Goal: Task Accomplishment & Management: Manage account settings

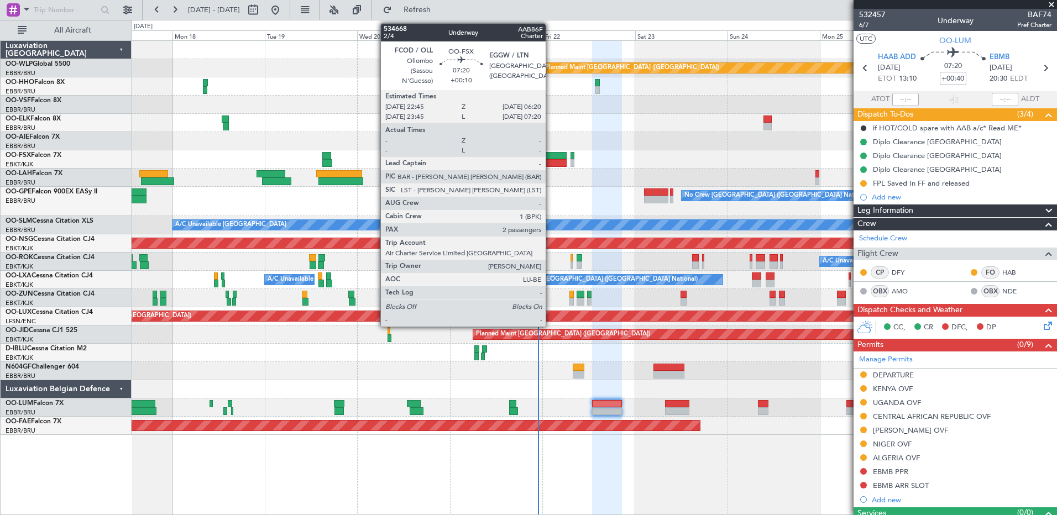
click at [551, 158] on div at bounding box center [551, 156] width 29 height 8
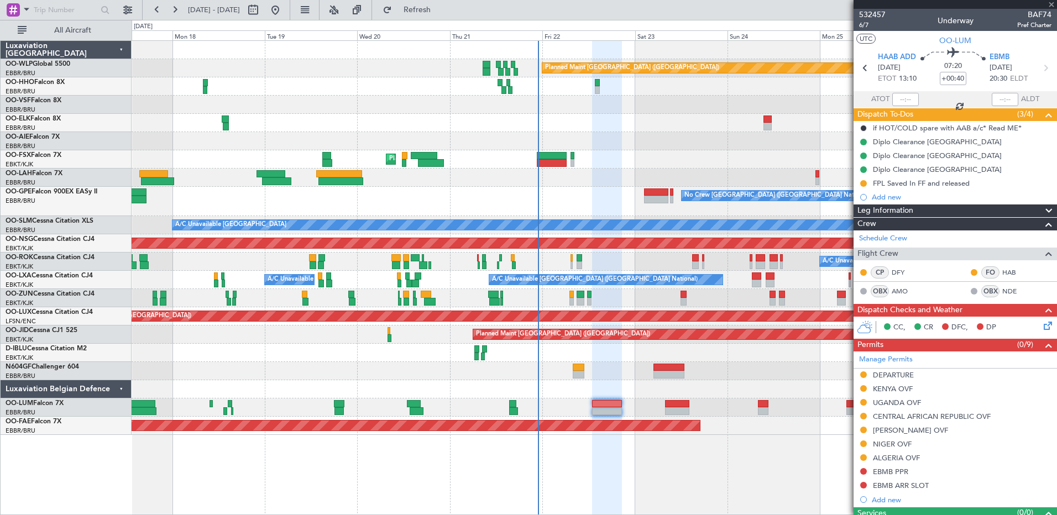
type input "+00:10"
type input "2"
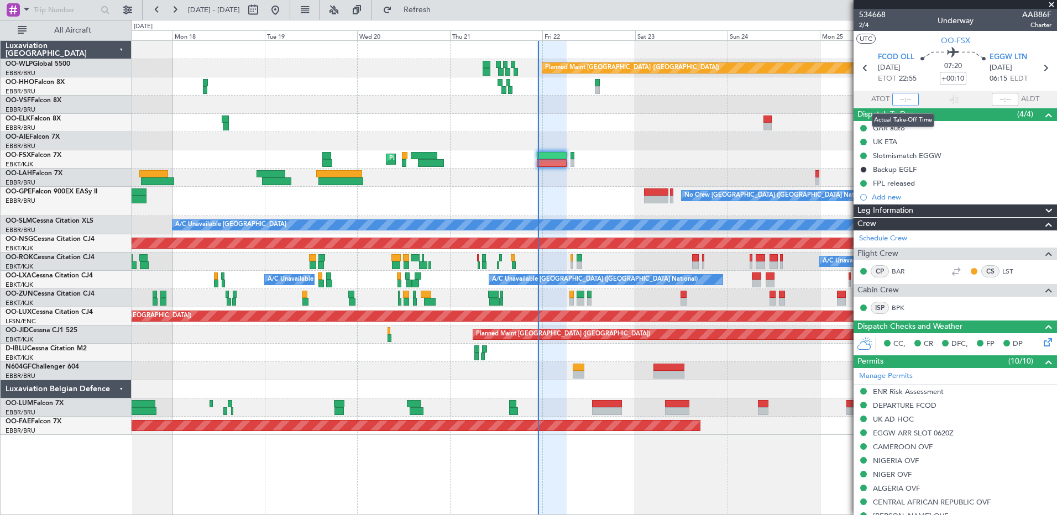
click at [897, 99] on input "text" at bounding box center [905, 99] width 27 height 13
click at [562, 191] on div "No Crew [GEOGRAPHIC_DATA] ([GEOGRAPHIC_DATA] National) No Crew [GEOGRAPHIC_DATA…" at bounding box center [594, 201] width 925 height 29
type input "22:49"
click at [62, 469] on div "Luxaviation [GEOGRAPHIC_DATA] OO-WLP Global 5500 EBBR/BRU [GEOGRAPHIC_DATA] ([G…" at bounding box center [66, 277] width 131 height 475
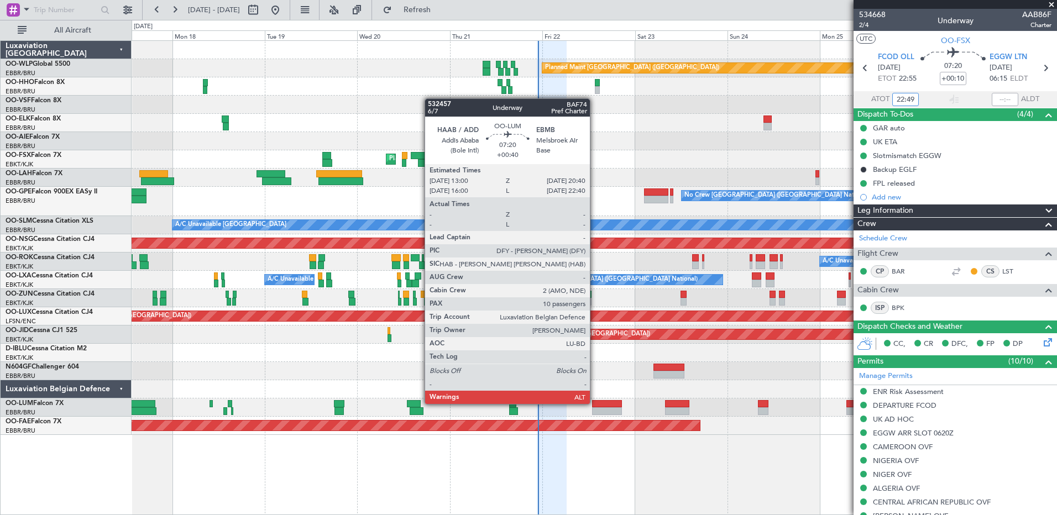
click at [595, 403] on div at bounding box center [607, 404] width 30 height 8
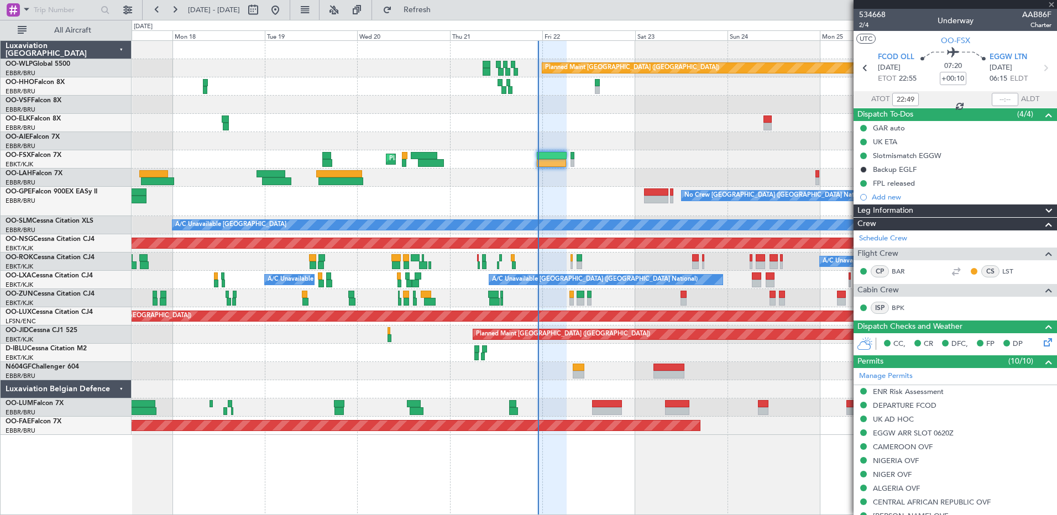
type input "+00:40"
type input "10"
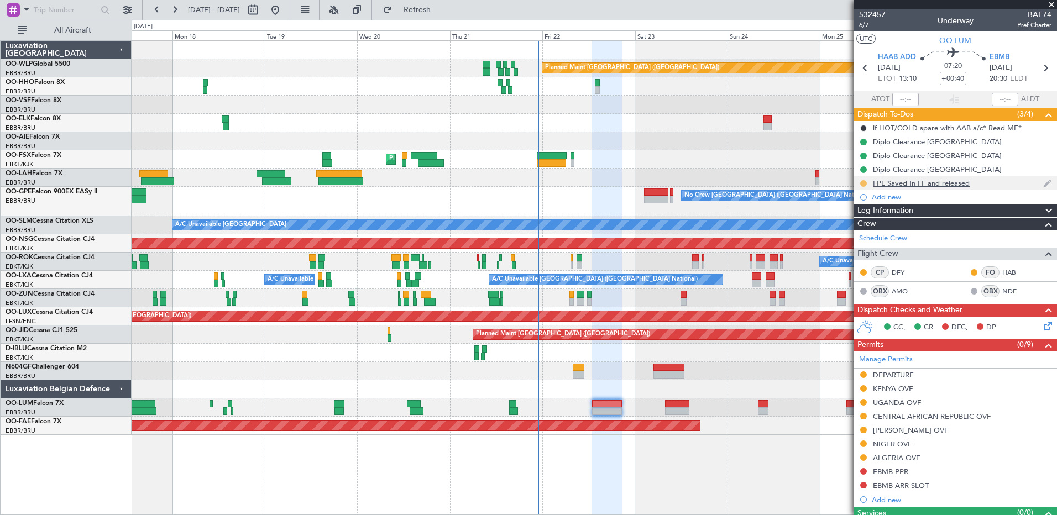
click at [863, 180] on button at bounding box center [863, 183] width 7 height 7
click at [855, 197] on span "Not Started" at bounding box center [869, 198] width 39 height 11
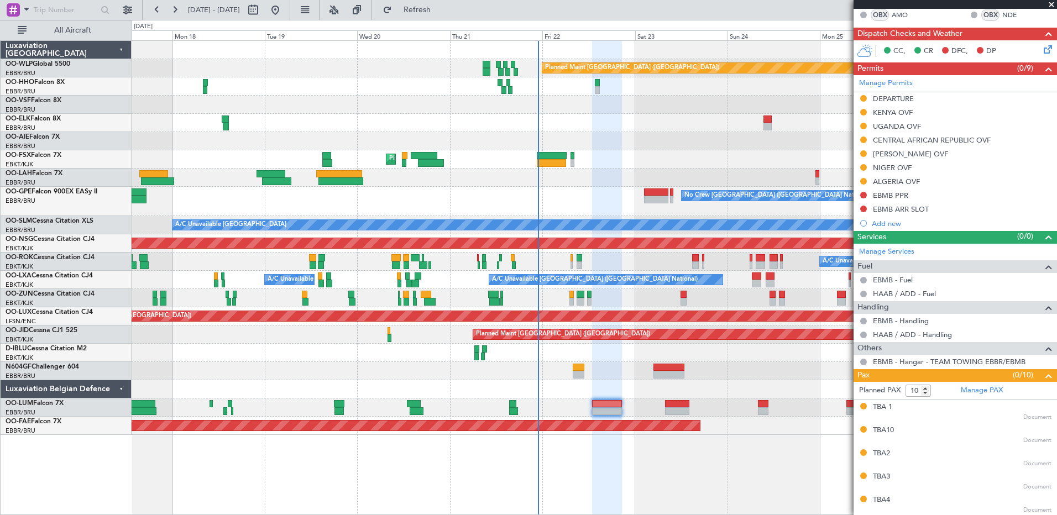
scroll to position [393, 0]
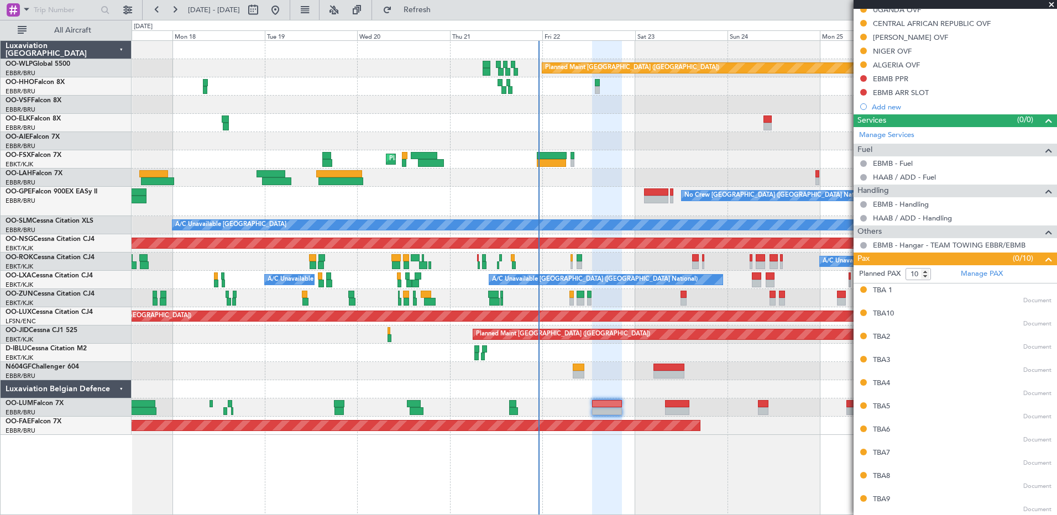
click at [514, 469] on div "Planned Maint [GEOGRAPHIC_DATA] ([GEOGRAPHIC_DATA]) AOG Maint Geneva ([GEOGRAPH…" at bounding box center [594, 277] width 925 height 475
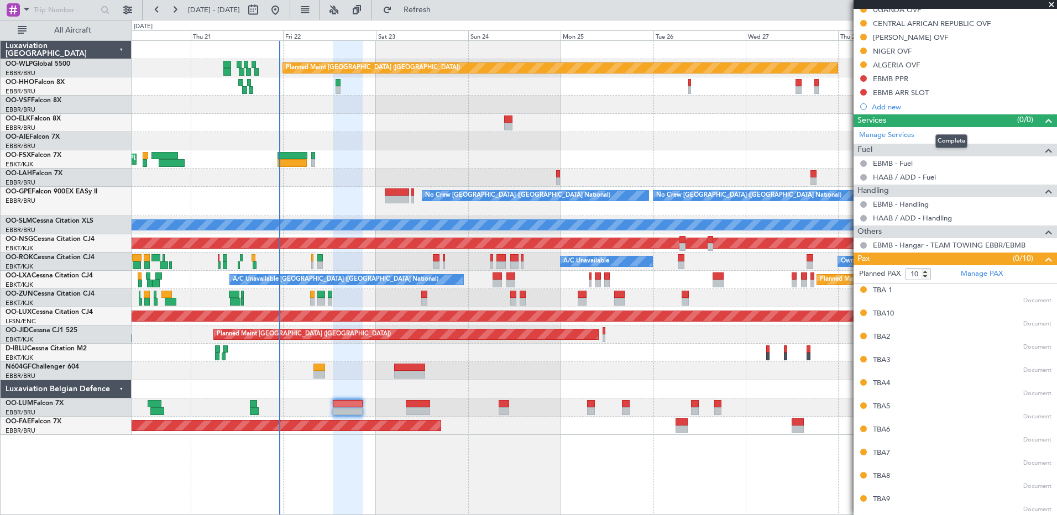
scroll to position [0, 0]
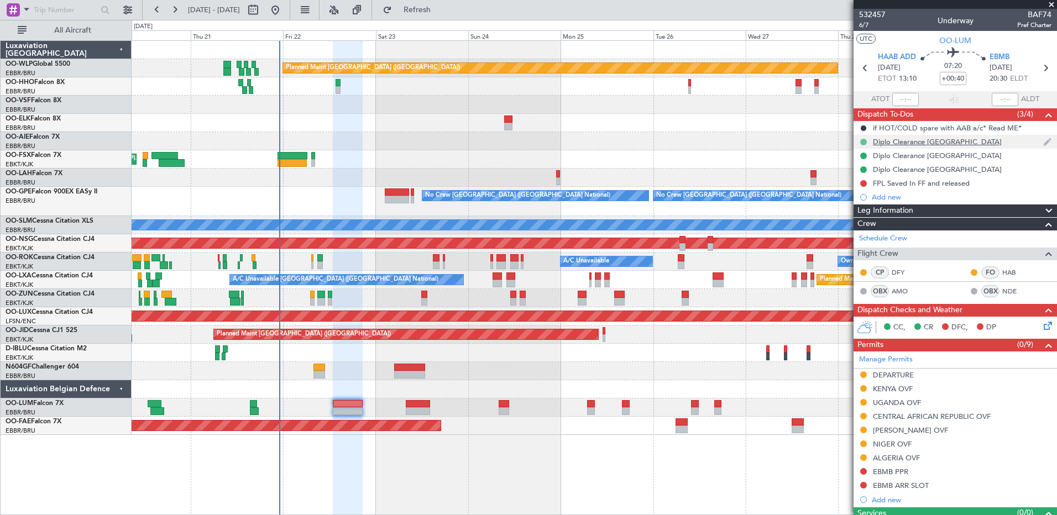
click at [862, 143] on button at bounding box center [863, 142] width 7 height 7
click at [875, 206] on span "Cancelled" at bounding box center [866, 207] width 32 height 11
click at [869, 157] on div "Diplo Clearance [GEOGRAPHIC_DATA]" at bounding box center [955, 156] width 203 height 14
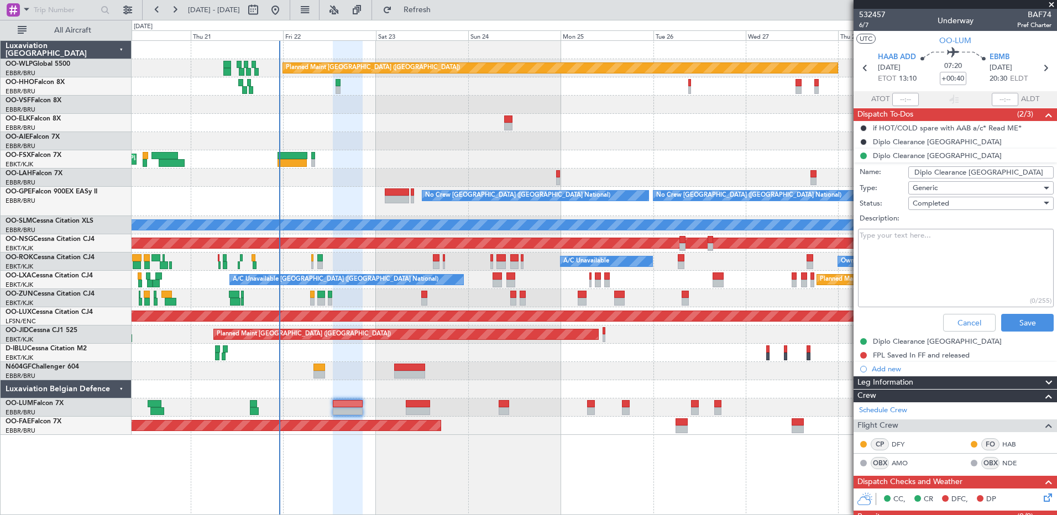
click at [856, 155] on li "Diplo Clearance Ethiopia Name: Diplo Clearance [GEOGRAPHIC_DATA] Type: Generic …" at bounding box center [955, 242] width 203 height 187
click at [974, 316] on button "Cancel" at bounding box center [969, 323] width 53 height 18
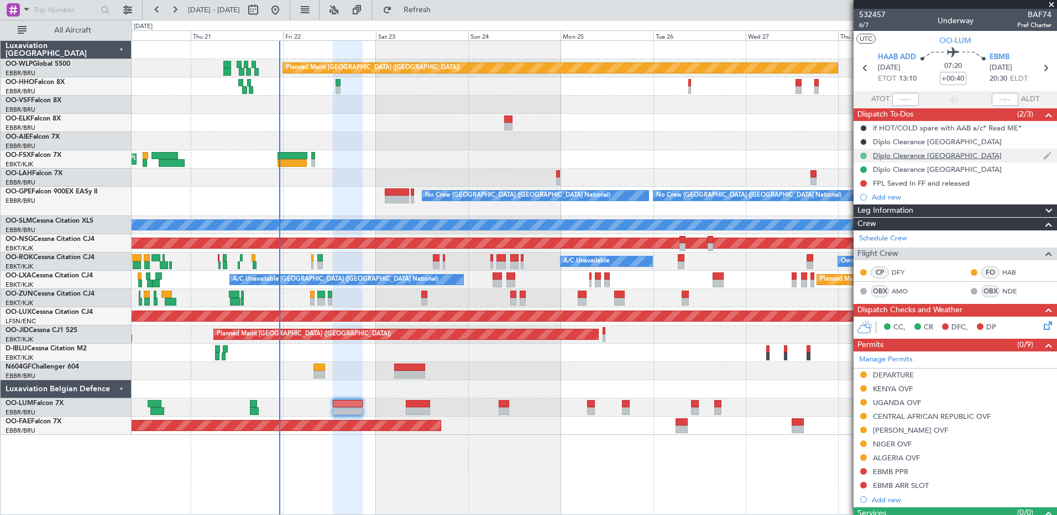
click at [866, 156] on button at bounding box center [863, 156] width 7 height 7
click at [861, 217] on span "Cancelled" at bounding box center [866, 221] width 32 height 11
click at [864, 170] on button at bounding box center [863, 169] width 7 height 7
click at [870, 234] on span "Cancelled" at bounding box center [866, 234] width 32 height 11
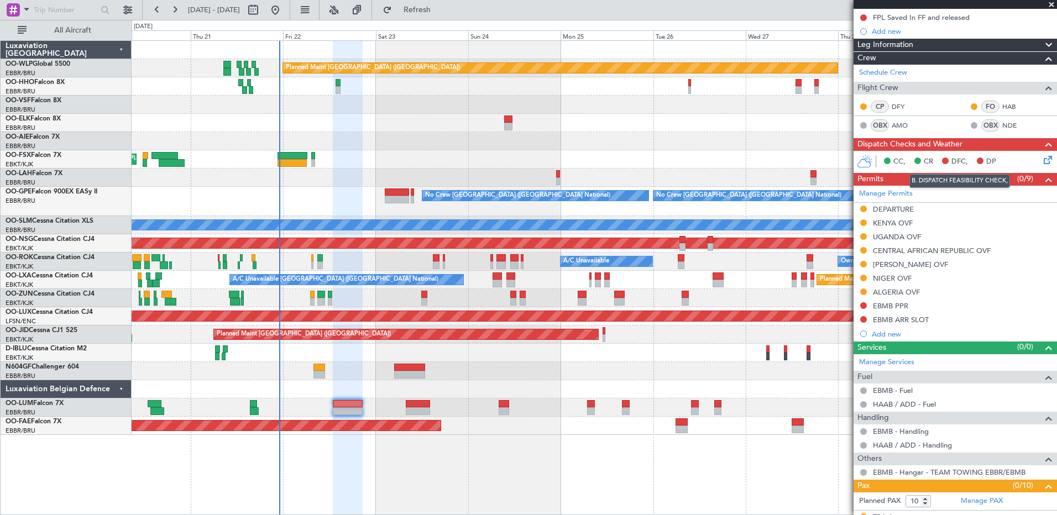
scroll to position [221, 0]
